Goal: Find specific page/section: Find specific page/section

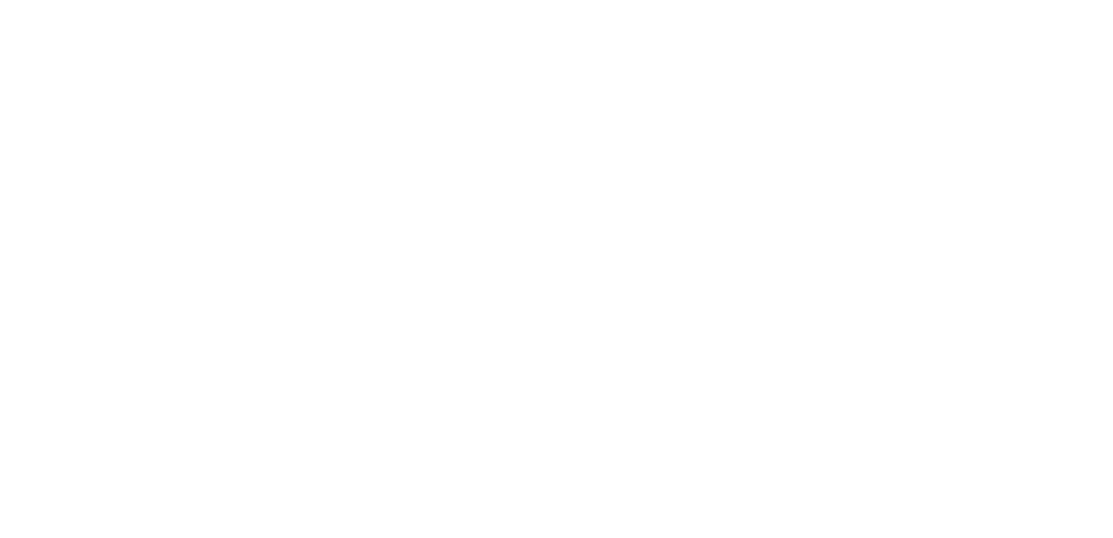
select select "Song"
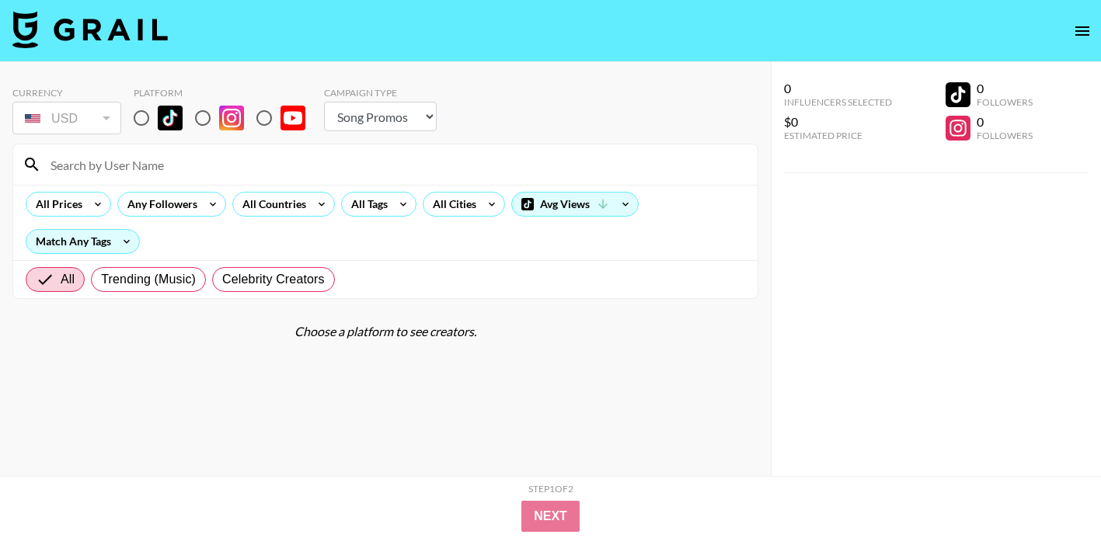
click at [141, 124] on input "radio" at bounding box center [141, 118] width 33 height 33
radio input "true"
click at [141, 114] on input "radio" at bounding box center [141, 118] width 33 height 33
click at [145, 163] on input at bounding box center [394, 164] width 707 height 25
click at [144, 162] on input at bounding box center [394, 164] width 707 height 25
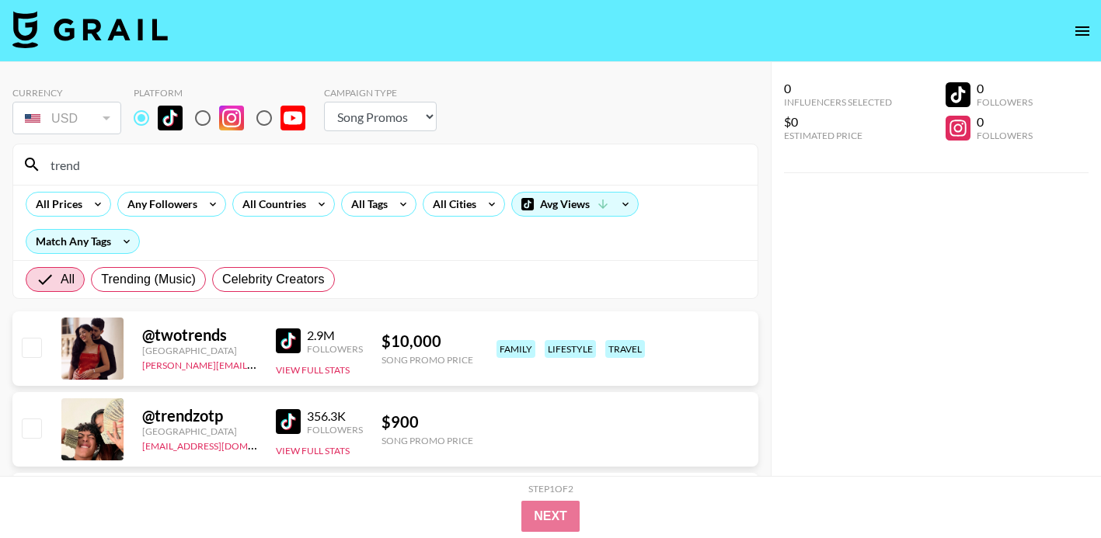
click at [247, 165] on input "trend" at bounding box center [394, 164] width 707 height 25
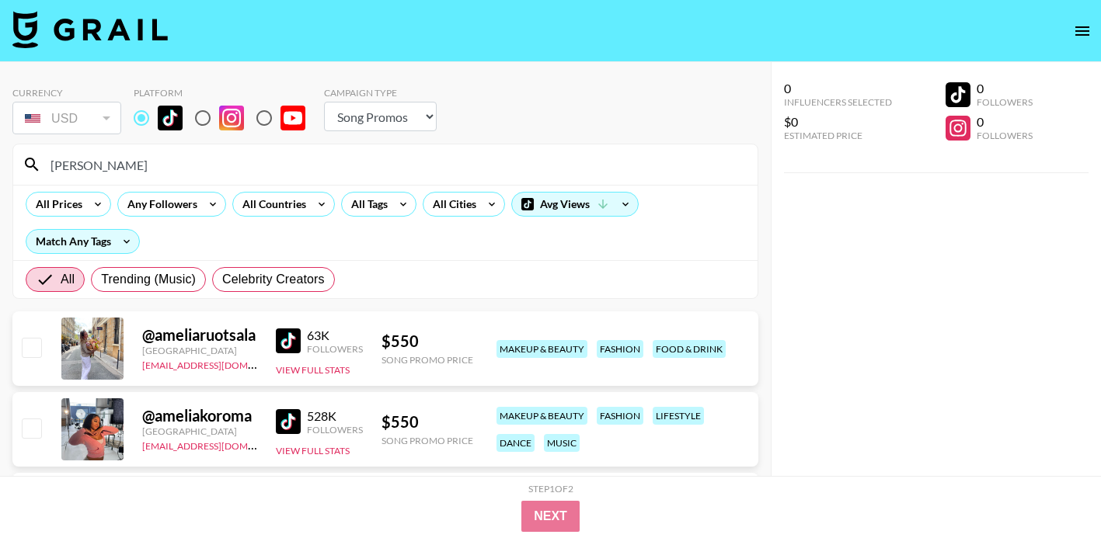
click at [228, 159] on input "[PERSON_NAME]" at bounding box center [394, 164] width 707 height 25
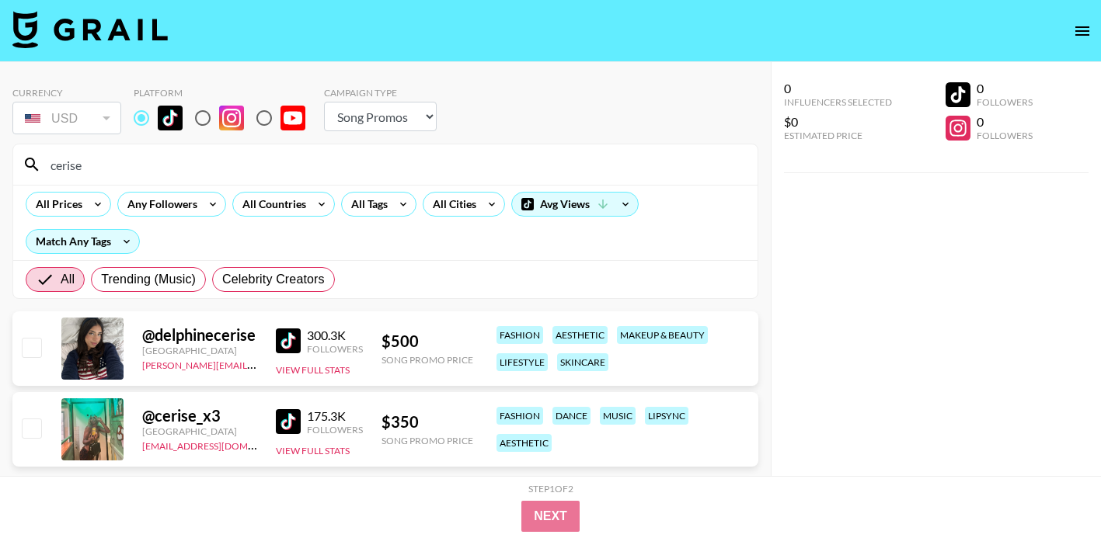
scroll to position [62, 0]
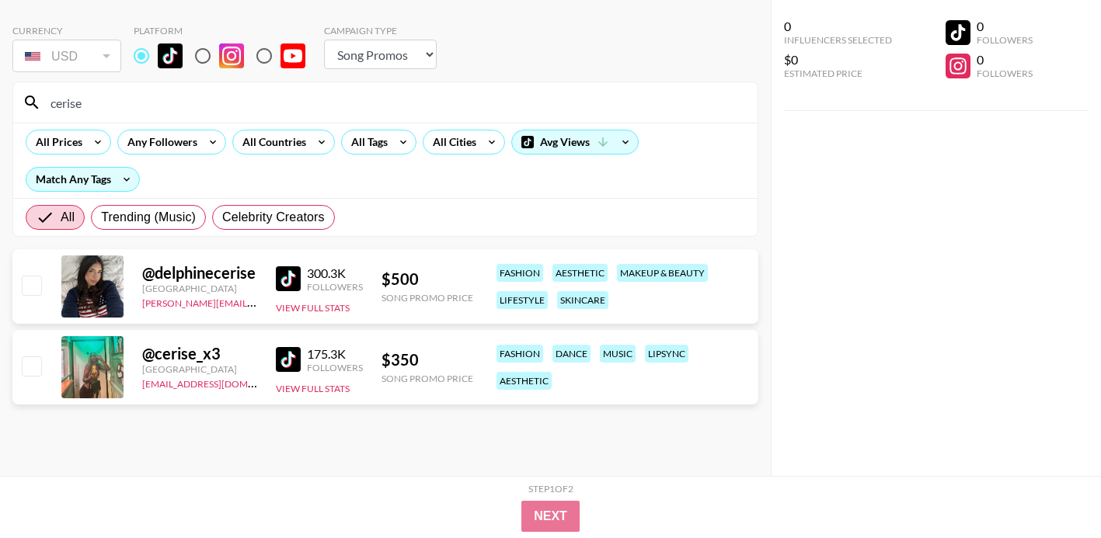
click at [181, 112] on input "cerise" at bounding box center [394, 102] width 707 height 25
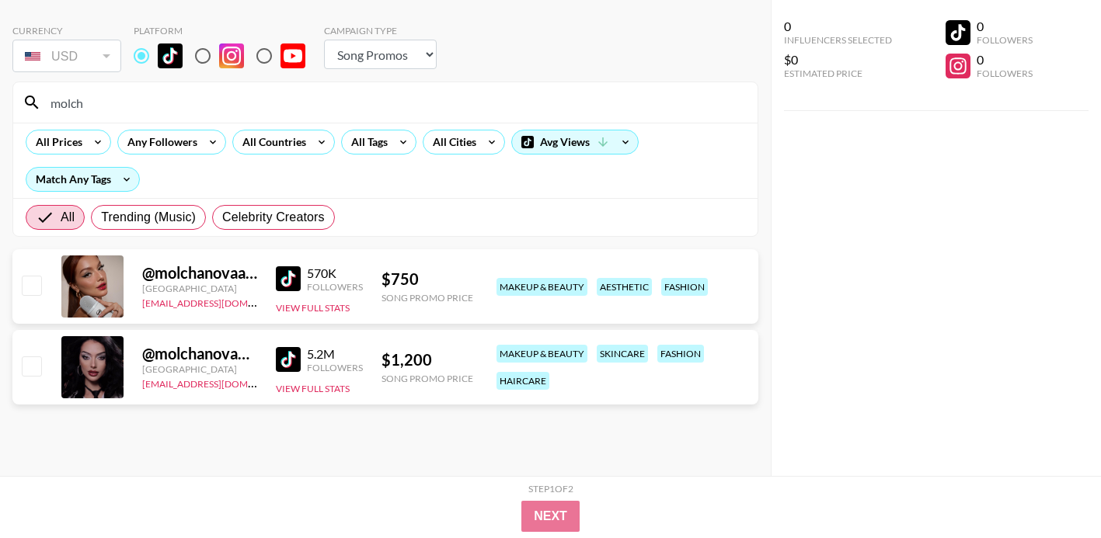
type input "molch"
